Goal: Check status: Check status

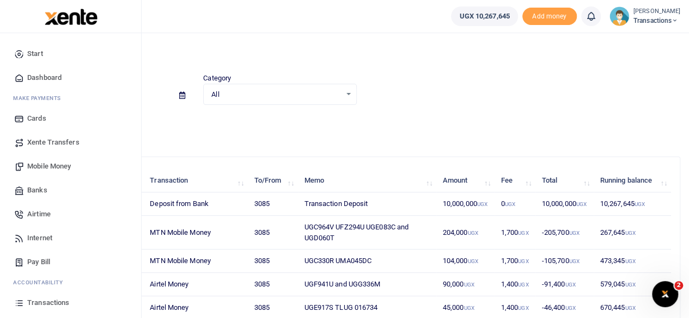
click at [46, 161] on span "Mobile Money" at bounding box center [49, 166] width 44 height 11
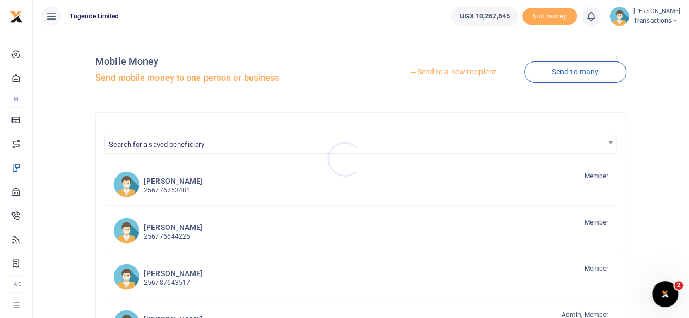
click at [447, 75] on div at bounding box center [344, 159] width 689 height 318
click at [447, 75] on link "Send to a new recipient" at bounding box center [452, 73] width 142 height 20
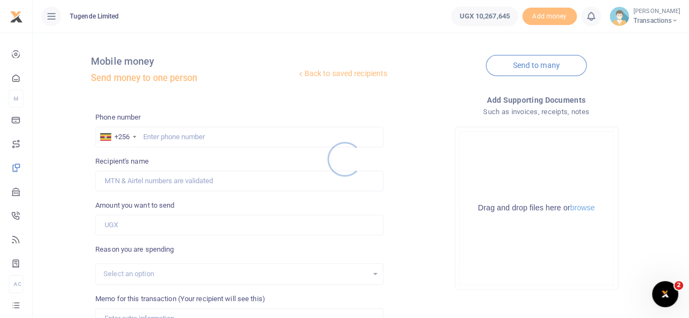
click at [230, 138] on div at bounding box center [344, 159] width 689 height 318
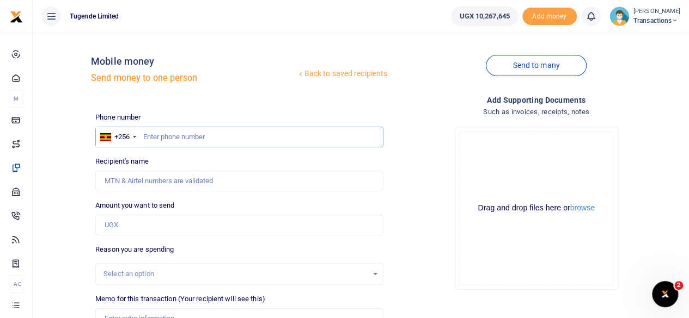
click at [230, 138] on input "text" at bounding box center [239, 137] width 288 height 21
type input "778027784"
type input "[PERSON_NAME]"
drag, startPoint x: 189, startPoint y: 134, endPoint x: 143, endPoint y: 138, distance: 47.0
click at [143, 138] on input "778027784" at bounding box center [239, 137] width 288 height 21
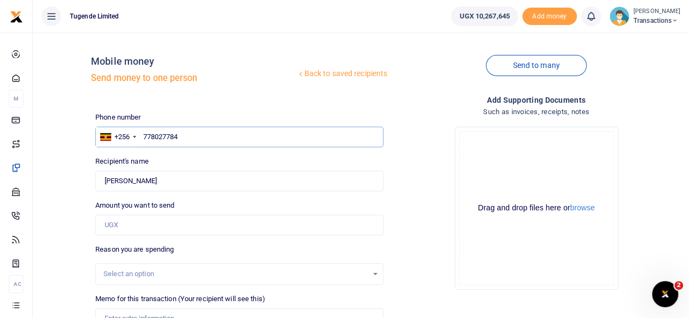
type input "778027784"
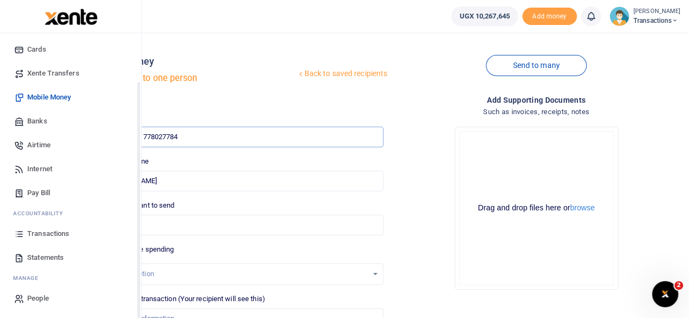
scroll to position [70, 0]
click at [48, 235] on span "Transactions" at bounding box center [48, 233] width 42 height 11
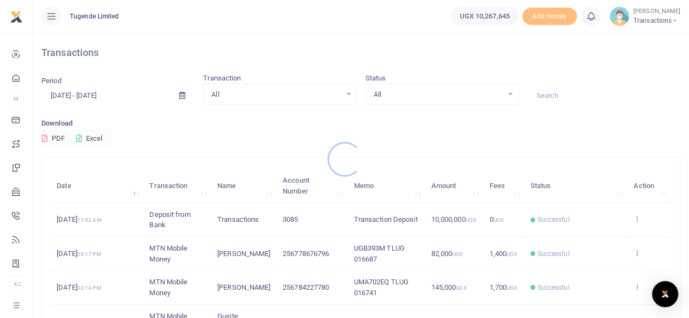
click at [561, 96] on div at bounding box center [344, 159] width 689 height 318
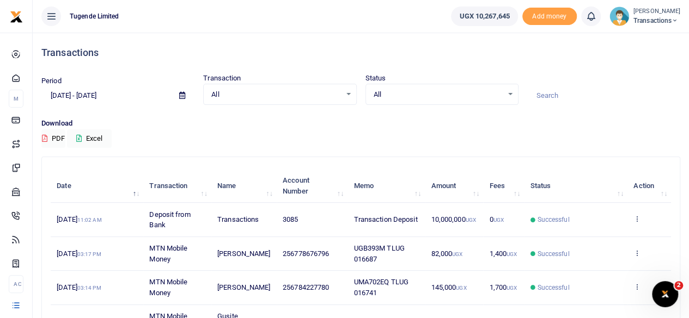
click at [561, 96] on input at bounding box center [603, 96] width 153 height 19
paste input "UGA144S"
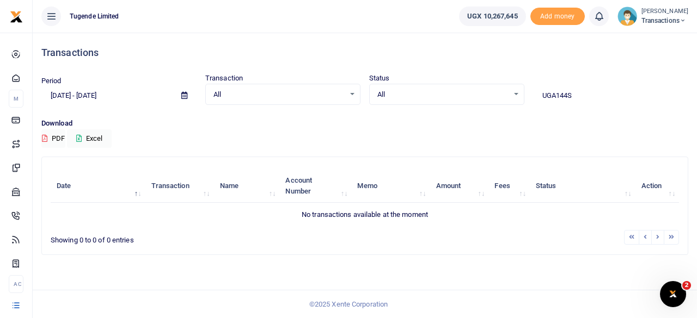
type input "UGA144S"
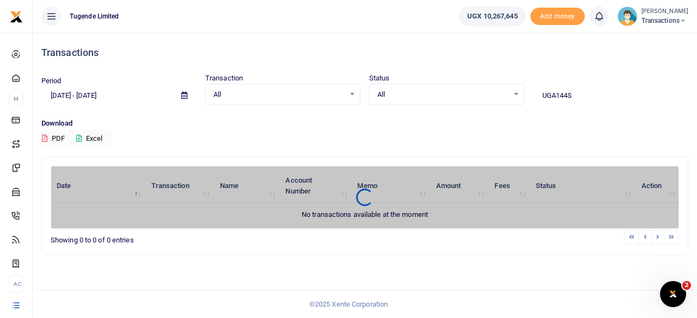
click at [185, 94] on icon at bounding box center [184, 95] width 6 height 7
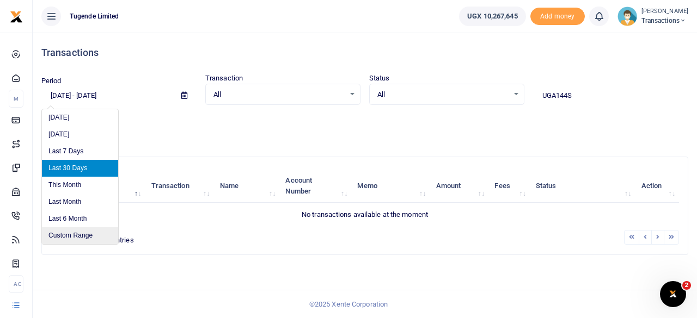
click at [74, 232] on li "Custom Range" at bounding box center [80, 236] width 76 height 17
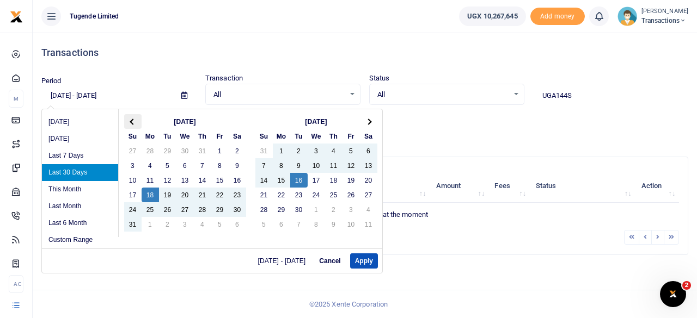
click at [128, 115] on th at bounding box center [132, 121] width 17 height 15
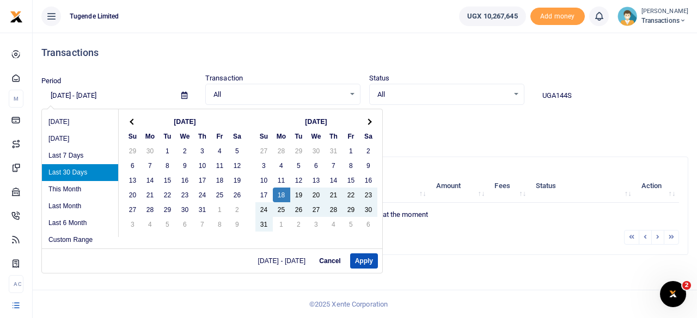
click at [128, 115] on th at bounding box center [132, 121] width 17 height 15
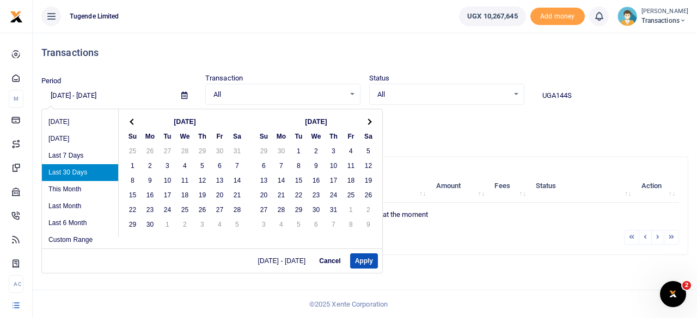
click at [128, 115] on th at bounding box center [132, 121] width 17 height 15
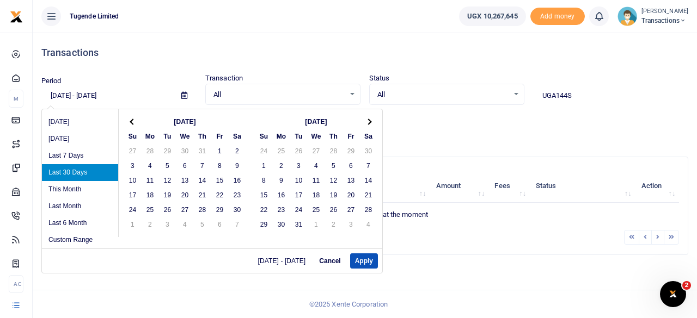
click at [128, 115] on th at bounding box center [132, 121] width 17 height 15
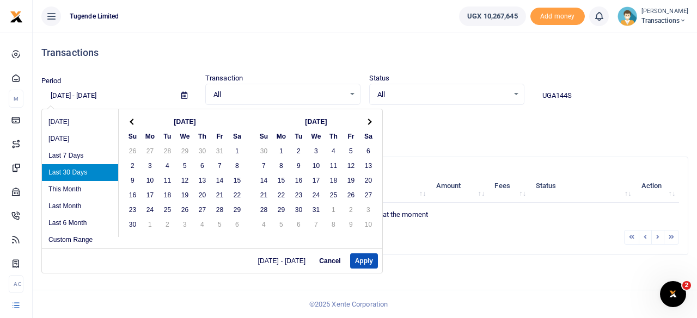
click at [128, 115] on th at bounding box center [132, 121] width 17 height 15
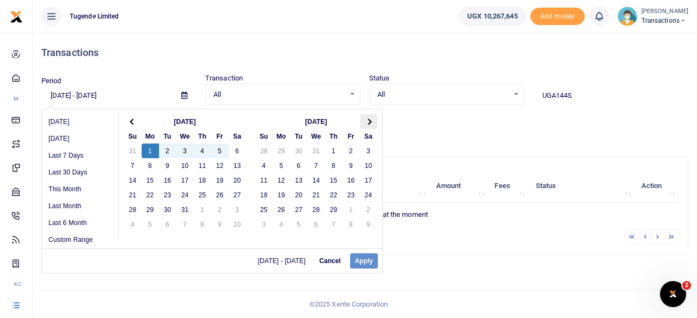
click at [369, 122] on span at bounding box center [368, 122] width 6 height 6
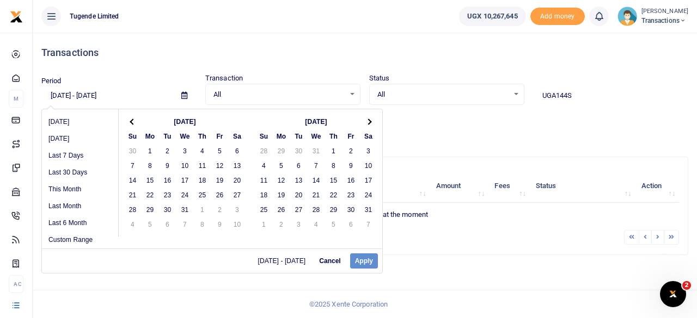
click at [369, 122] on span at bounding box center [368, 122] width 6 height 6
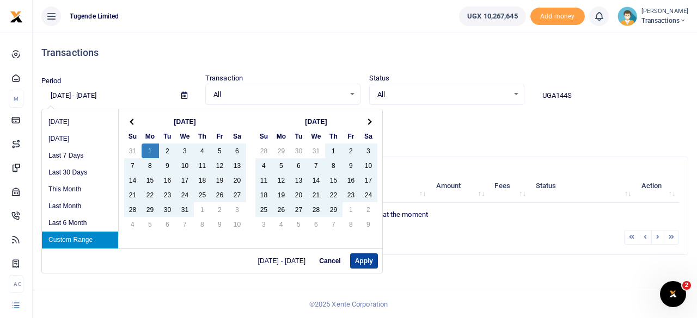
click at [370, 260] on button "Apply" at bounding box center [364, 261] width 28 height 15
type input "01/01/2024 - 12/31/2024"
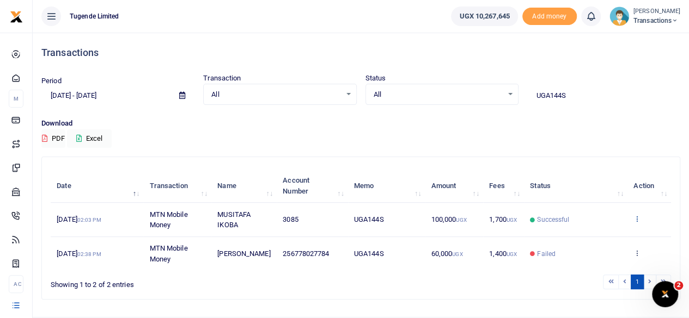
click at [637, 219] on icon at bounding box center [636, 219] width 7 height 8
click at [601, 231] on link "View details" at bounding box center [597, 237] width 86 height 15
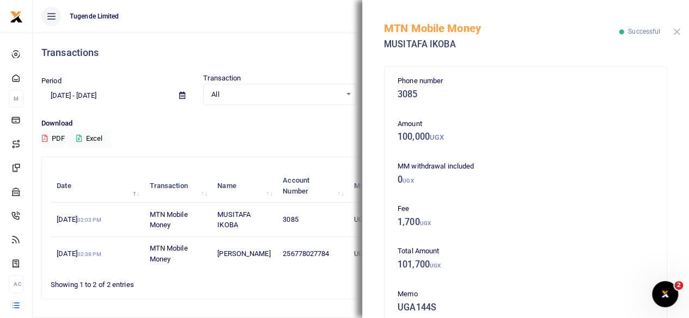
click at [678, 28] on button "Close" at bounding box center [676, 31] width 7 height 7
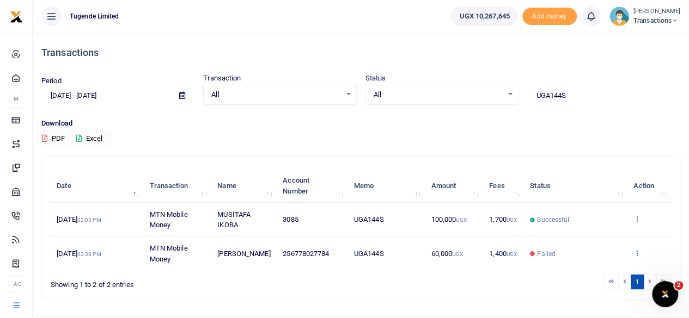
click at [638, 252] on icon at bounding box center [636, 253] width 7 height 8
click at [598, 212] on link "View details" at bounding box center [597, 211] width 86 height 15
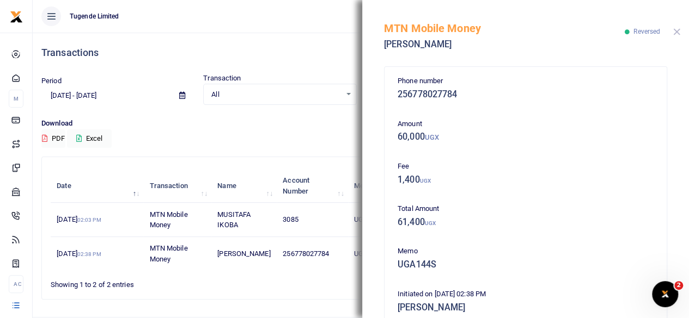
click at [674, 33] on button "Close" at bounding box center [676, 31] width 7 height 7
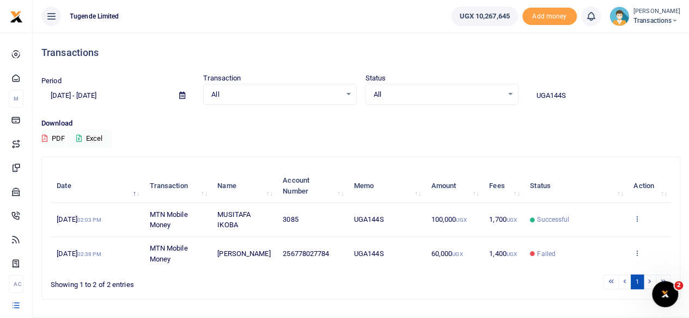
click at [637, 219] on icon at bounding box center [636, 219] width 7 height 8
click at [600, 237] on link "View details" at bounding box center [597, 237] width 86 height 15
